Goal: Task Accomplishment & Management: Manage account settings

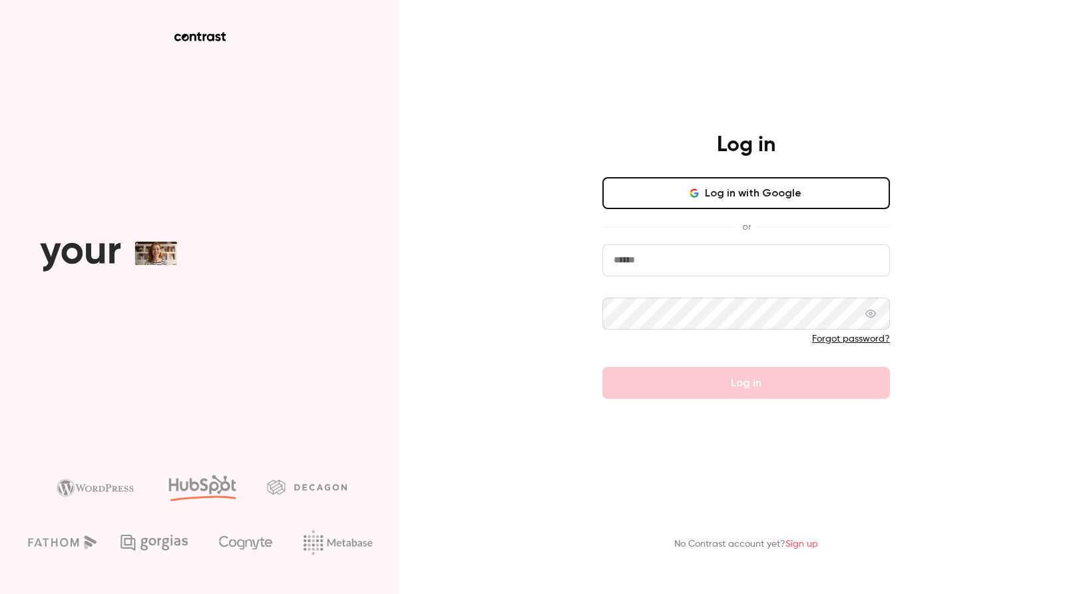
click at [693, 188] on button "Log in with Google" at bounding box center [747, 193] width 288 height 32
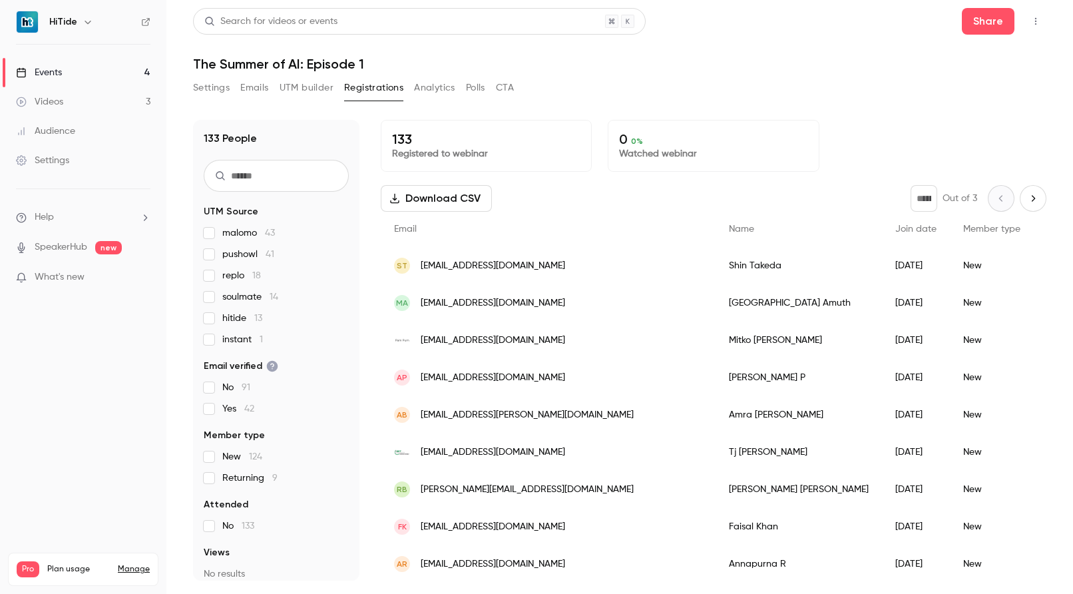
click at [228, 341] on span "instant 1" at bounding box center [242, 339] width 41 height 13
click at [206, 302] on label "soulmate 14" at bounding box center [276, 296] width 145 height 13
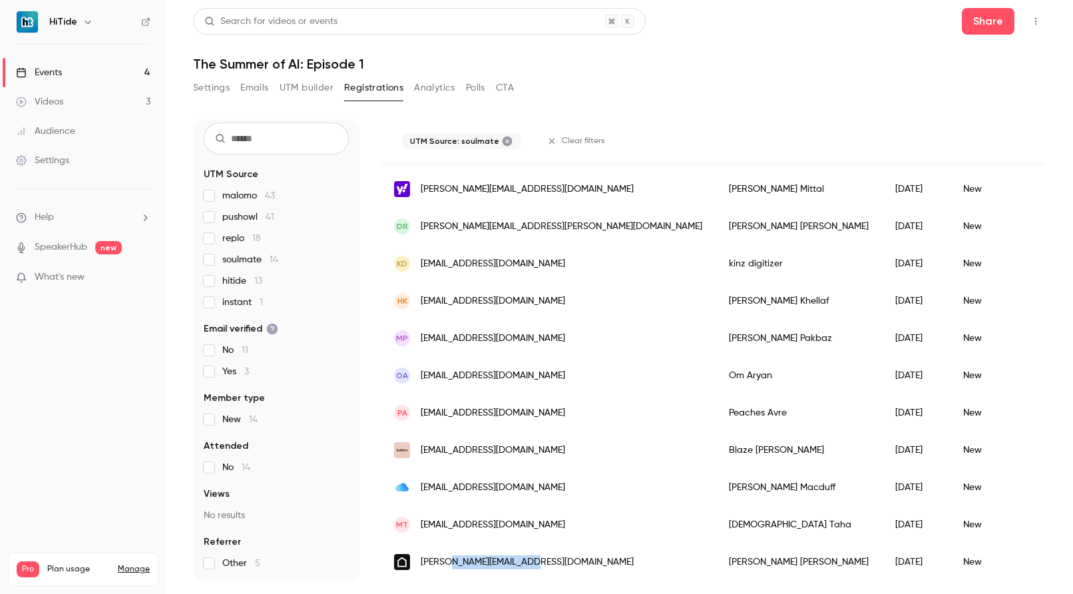
copy span "[DOMAIN_NAME]"
drag, startPoint x: 538, startPoint y: 551, endPoint x: 452, endPoint y: 553, distance: 85.9
click at [452, 553] on div "[PERSON_NAME][EMAIL_ADDRESS][DOMAIN_NAME]" at bounding box center [548, 561] width 335 height 37
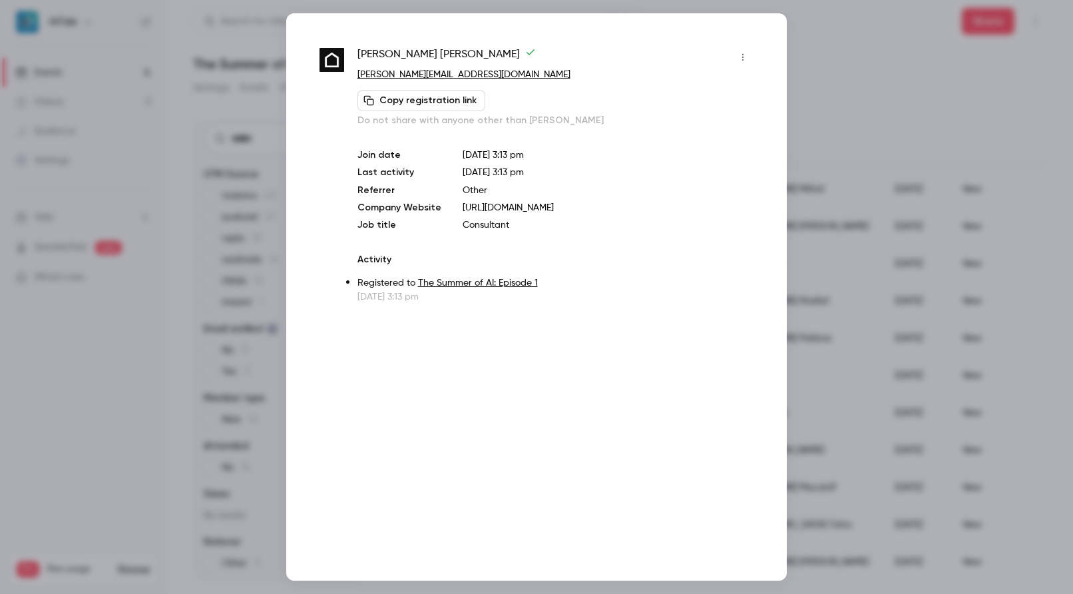
click at [494, 407] on div "[PERSON_NAME] [PERSON_NAME][EMAIL_ADDRESS][DOMAIN_NAME] Copy registration link …" at bounding box center [536, 296] width 501 height 567
click at [866, 81] on div at bounding box center [536, 297] width 1073 height 594
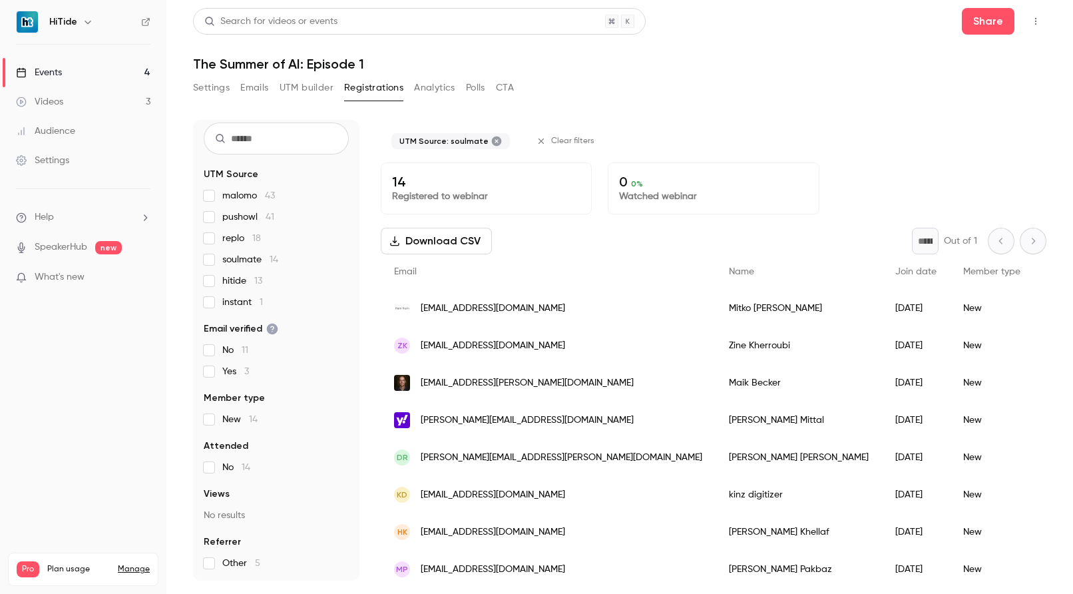
click at [79, 65] on link "Events 4" at bounding box center [83, 72] width 166 height 29
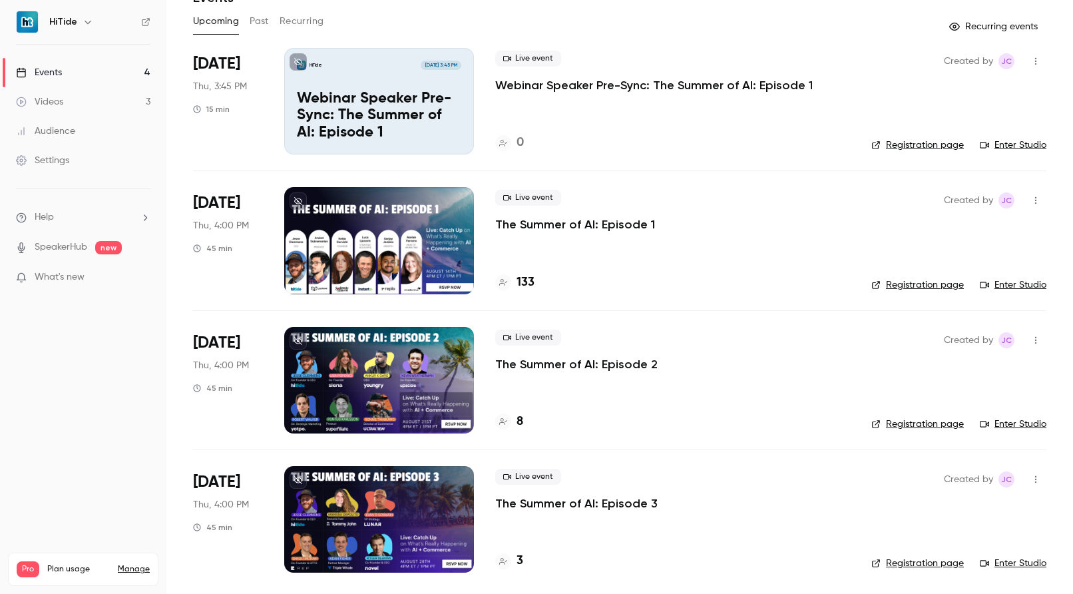
scroll to position [69, 0]
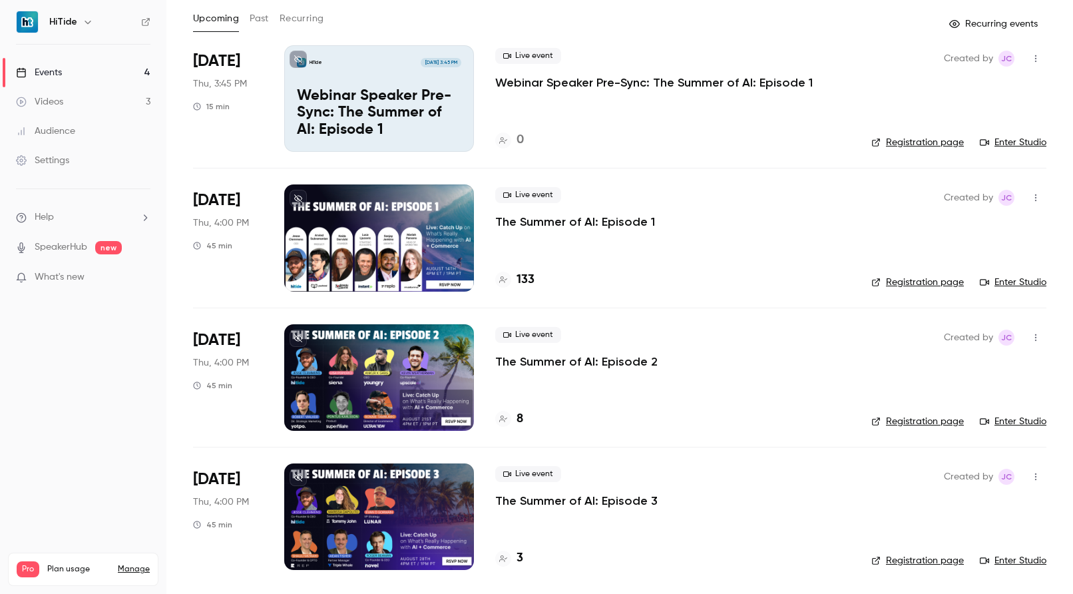
click at [900, 280] on link "Registration page" at bounding box center [918, 282] width 93 height 13
click at [994, 141] on link "Enter Studio" at bounding box center [1013, 142] width 67 height 13
click at [1008, 282] on link "Enter Studio" at bounding box center [1013, 282] width 67 height 13
